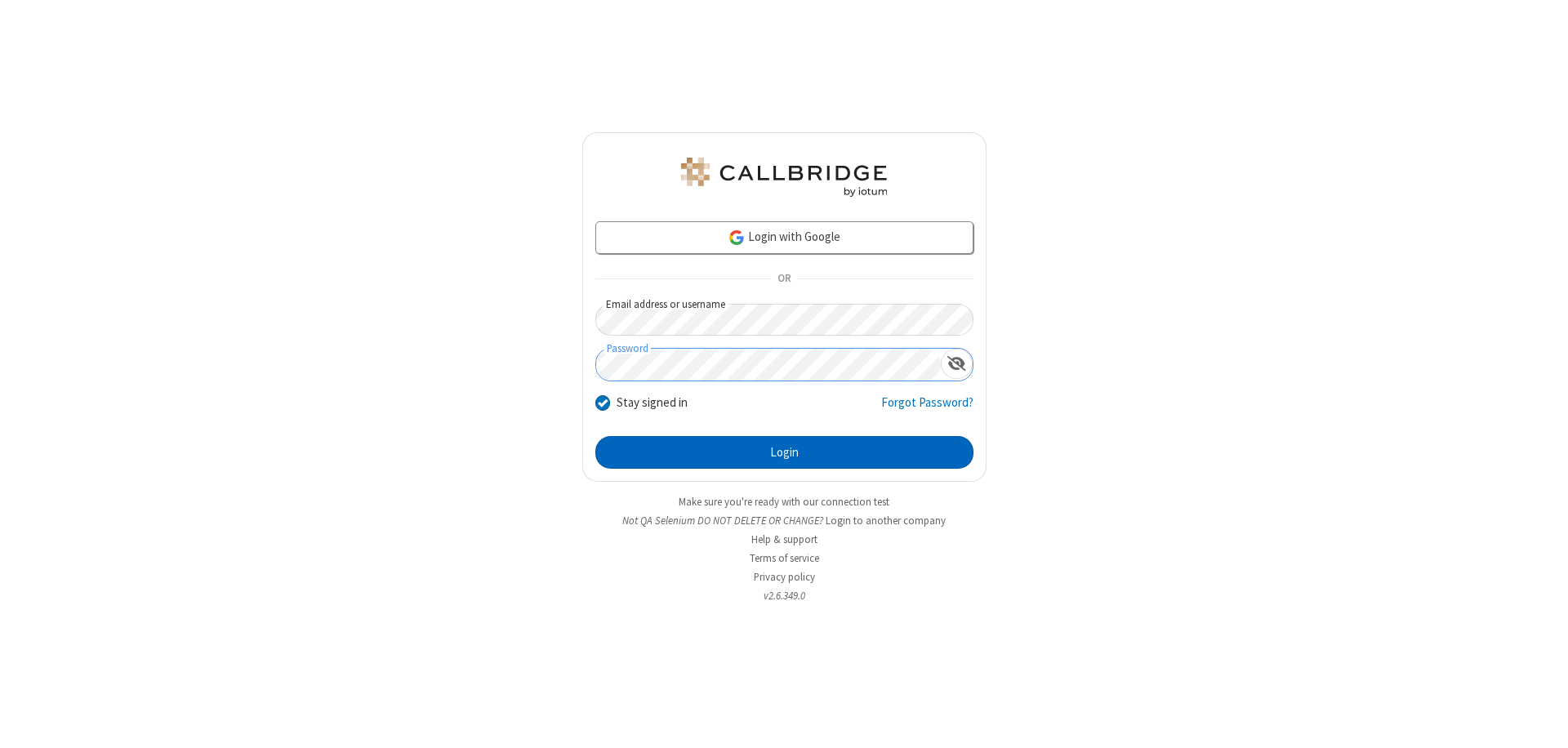
click at [784, 452] on button "Login" at bounding box center [784, 452] width 378 height 33
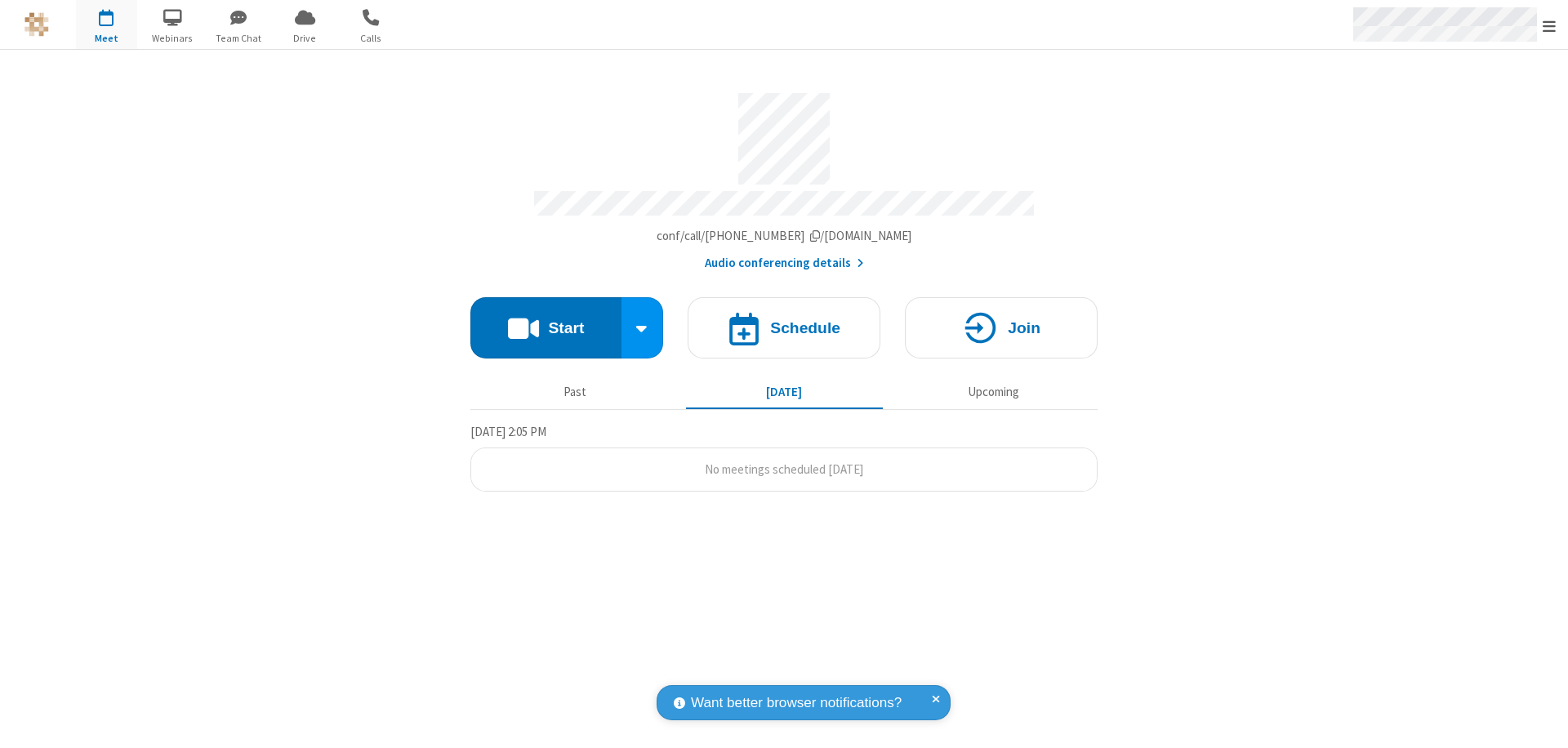
click at [1549, 25] on span "Open menu" at bounding box center [1549, 26] width 13 height 16
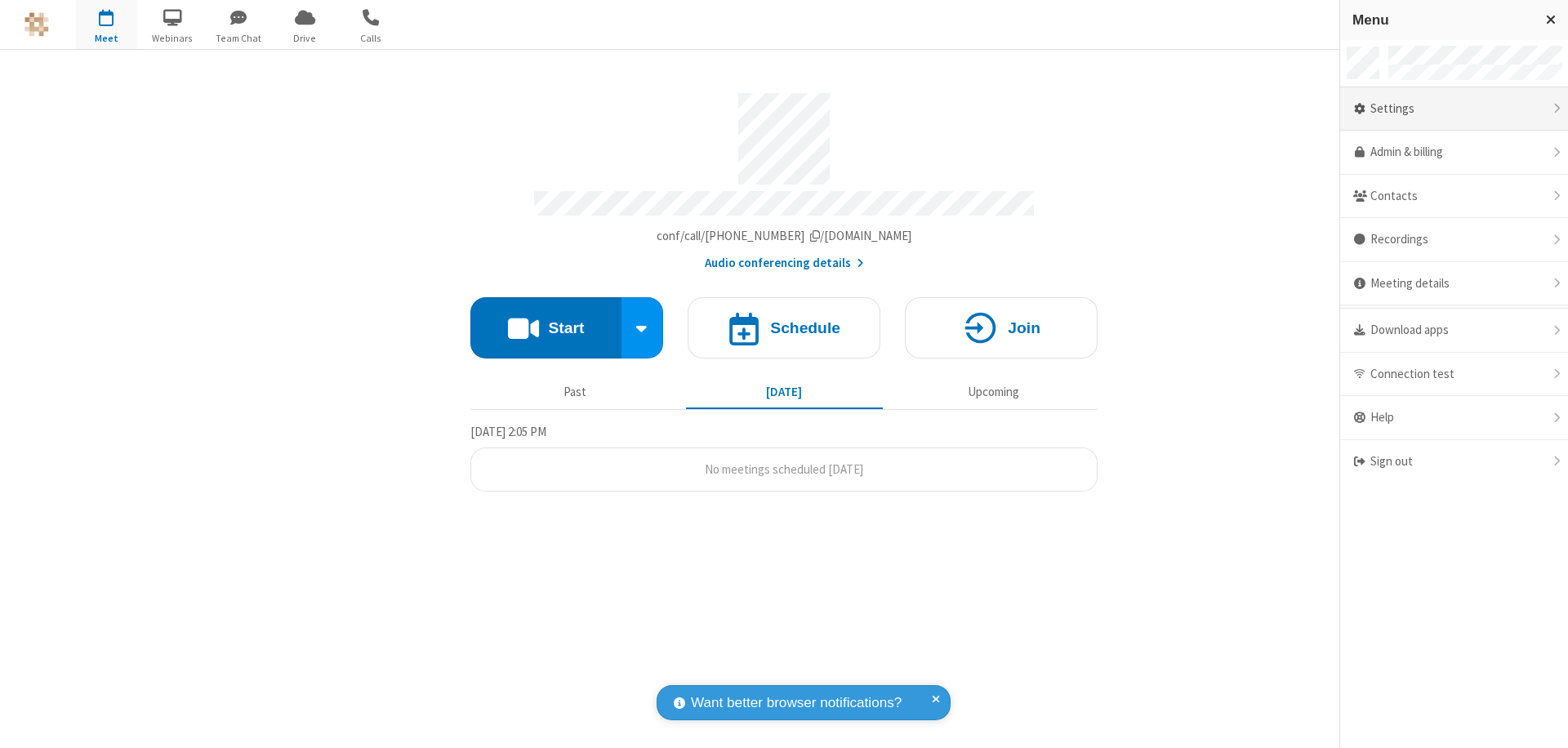
click at [1454, 109] on div "Settings" at bounding box center [1454, 109] width 228 height 44
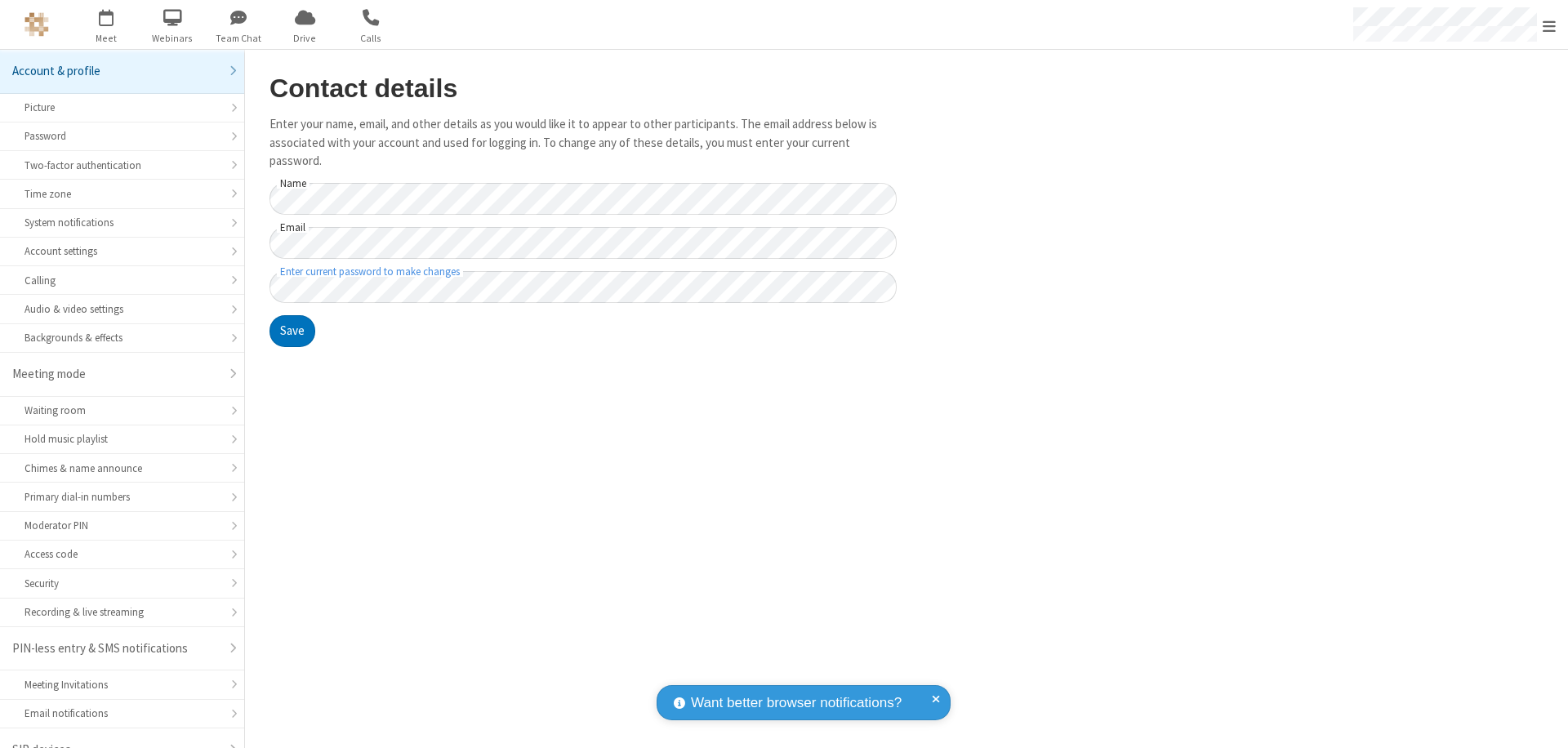
scroll to position [23, 0]
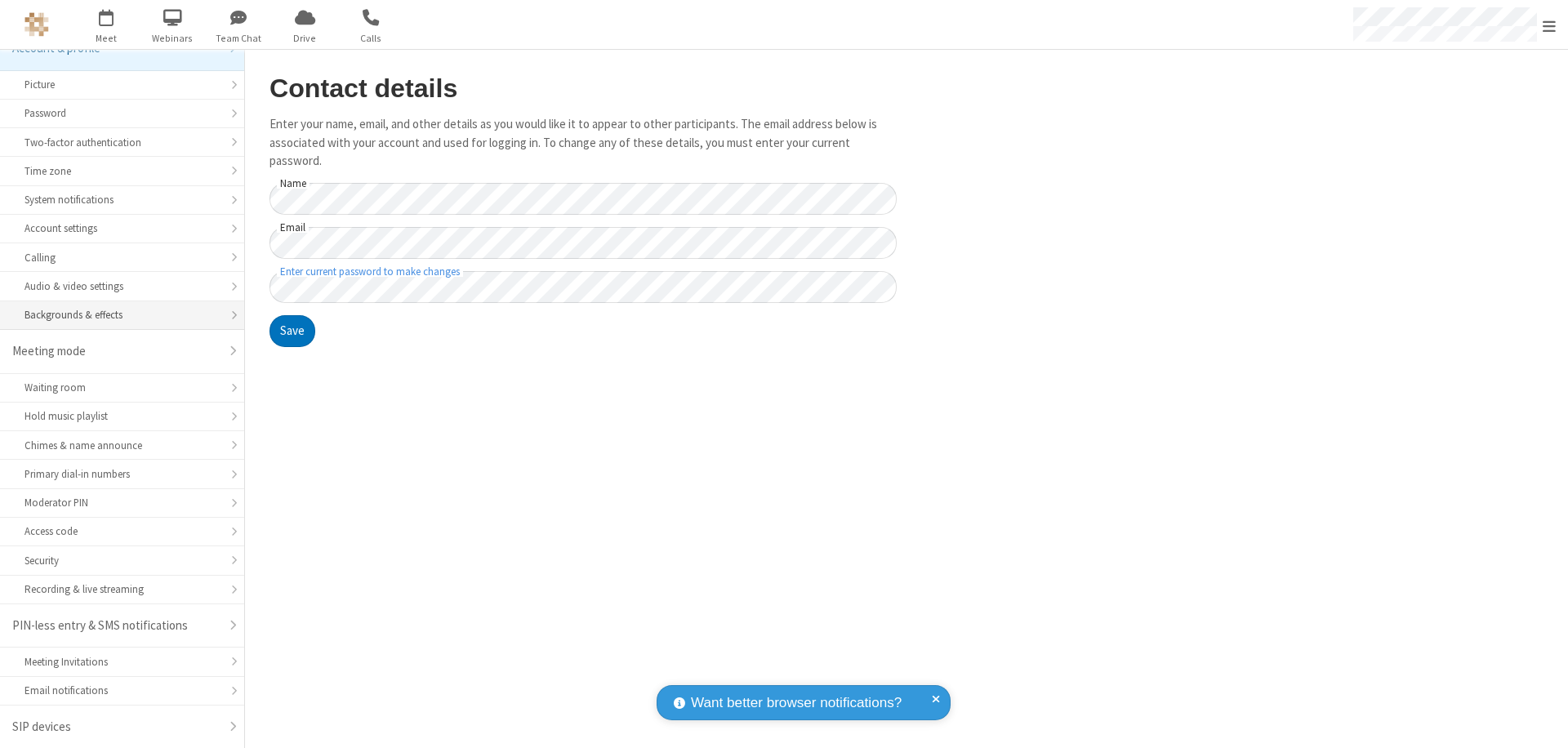
click at [116, 315] on div "Backgrounds & effects" at bounding box center [122, 315] width 195 height 15
